Goal: Find contact information: Find contact information

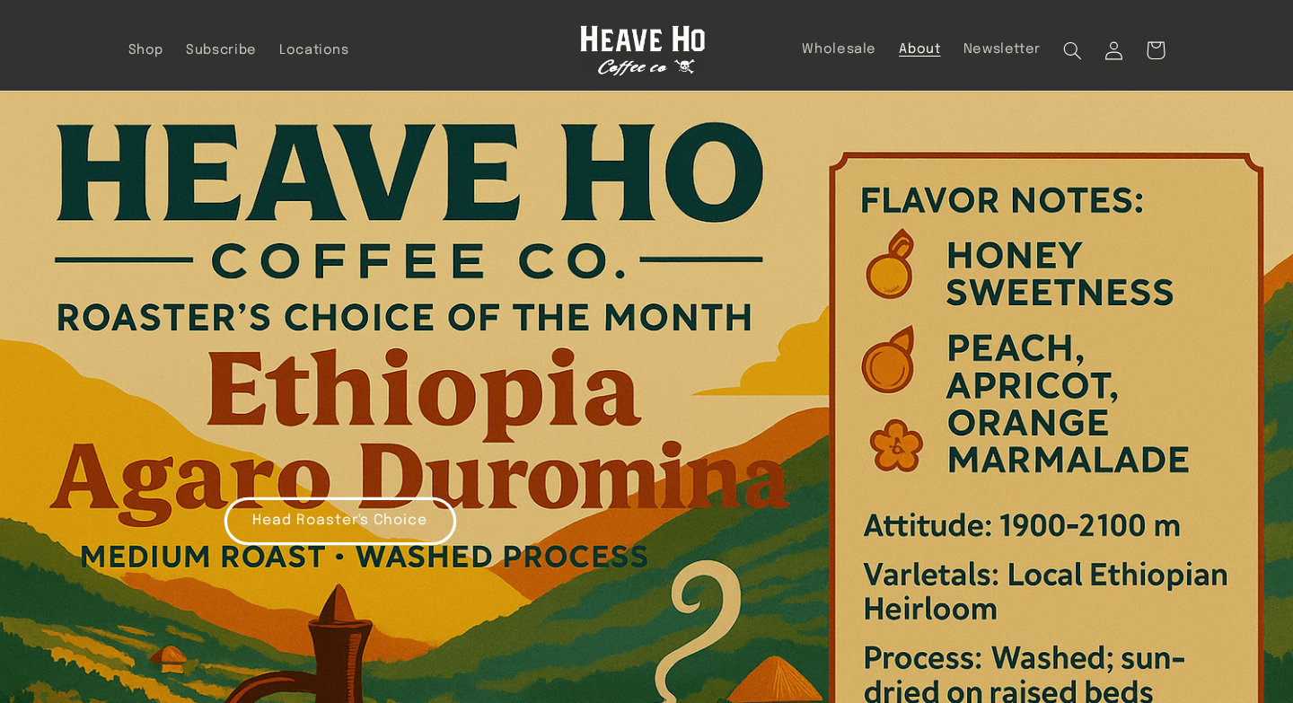
click at [926, 46] on span "About" at bounding box center [919, 49] width 41 height 17
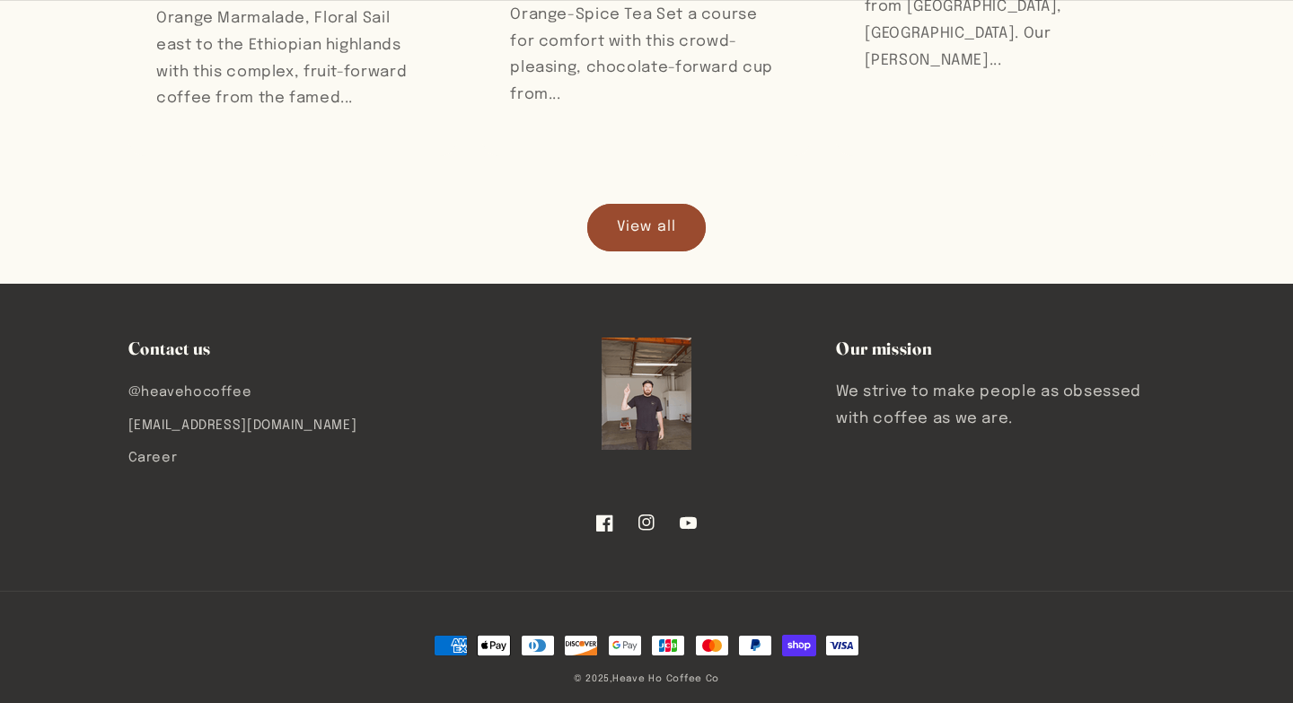
scroll to position [1166, 0]
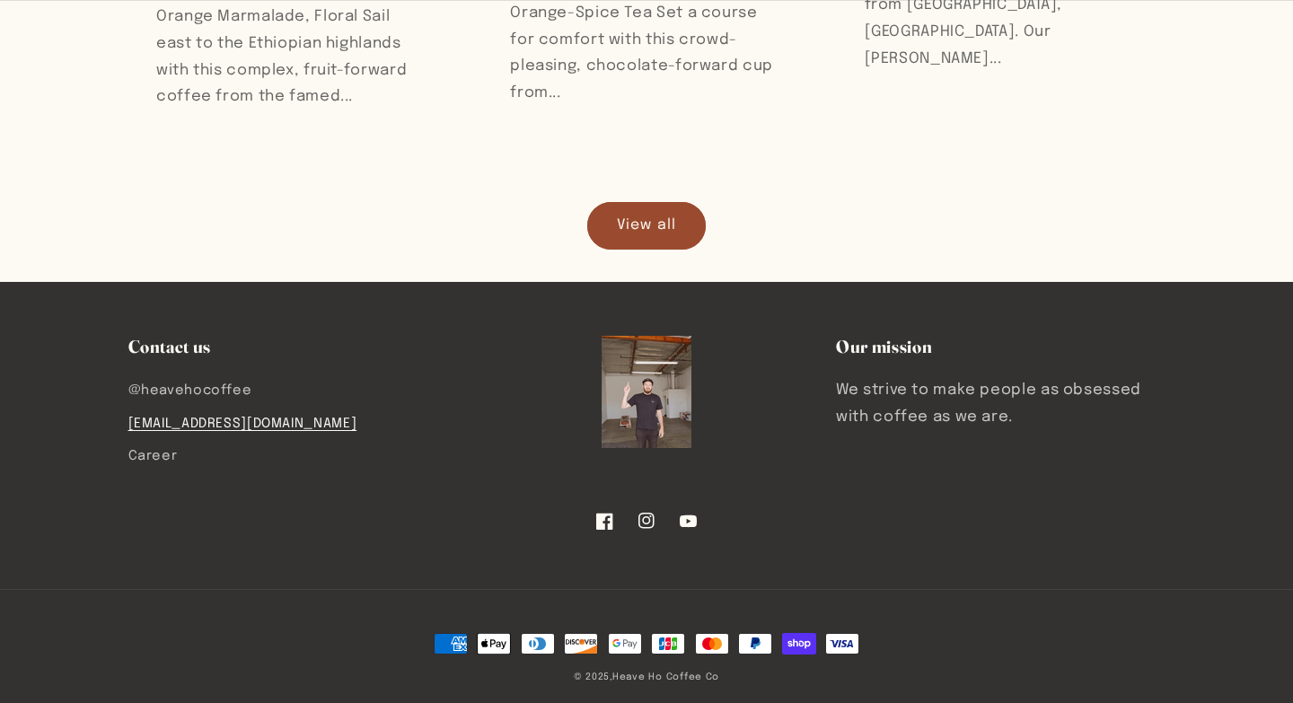
drag, startPoint x: 353, startPoint y: 422, endPoint x: 128, endPoint y: 407, distance: 225.9
click at [128, 407] on li "[EMAIL_ADDRESS][DOMAIN_NAME]" at bounding box center [285, 423] width 315 height 32
copy link "[EMAIL_ADDRESS][DOMAIN_NAME]"
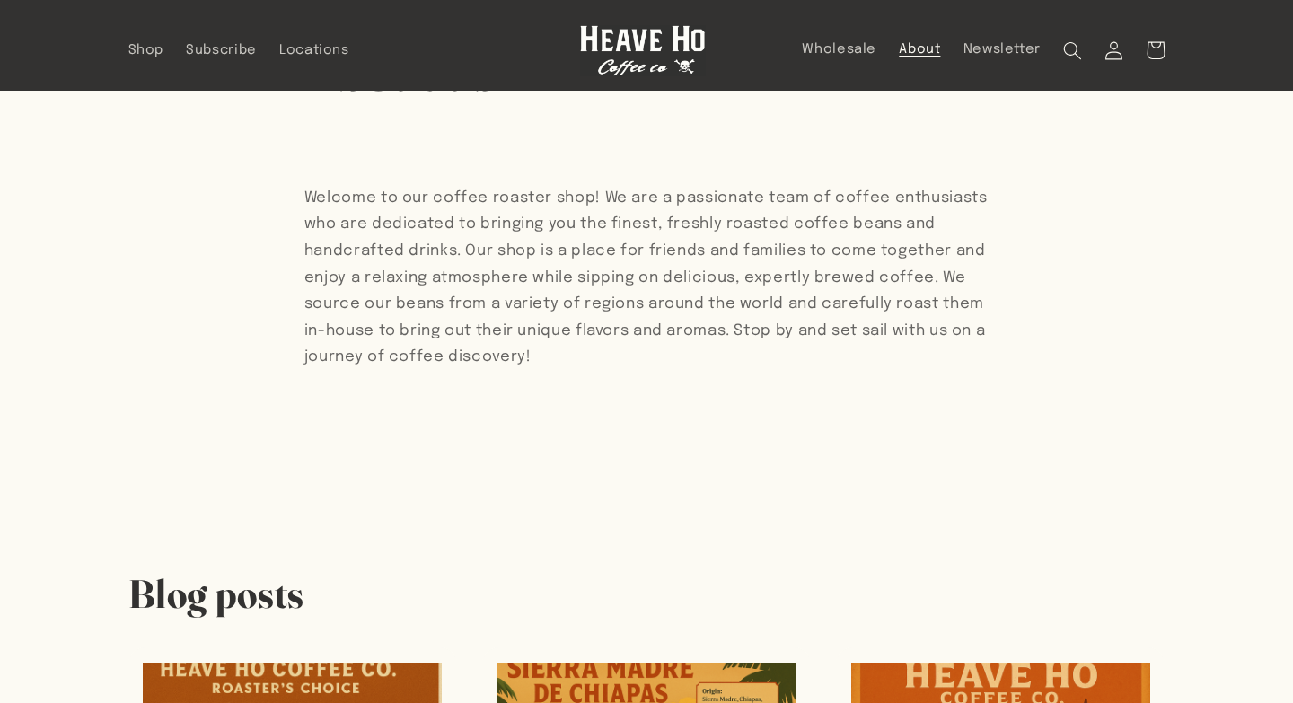
scroll to position [0, 0]
